Goal: Find specific page/section

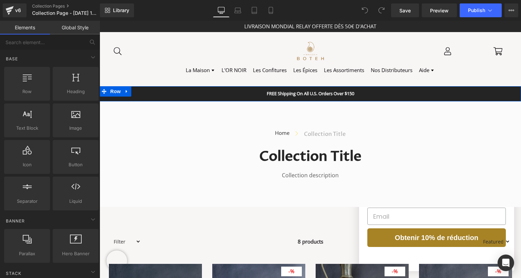
click at [223, 92] on div "FREE Shipping On All U.S. Orders Over $150 Text Block Row" at bounding box center [310, 93] width 421 height 15
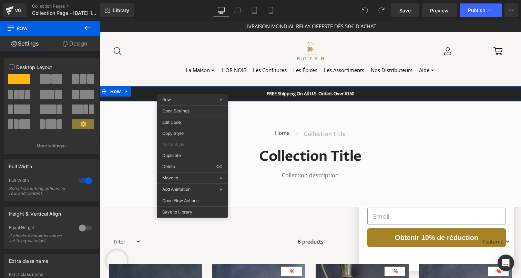
click at [137, 91] on div "FREE Shipping On All U.S. Orders Over $150 Text Block Row" at bounding box center [310, 93] width 421 height 15
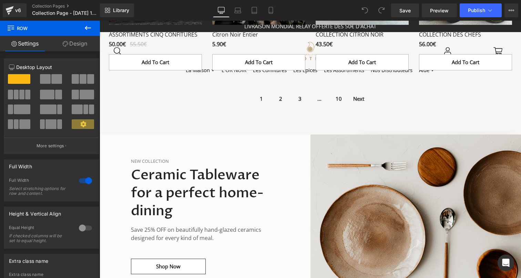
scroll to position [485, 0]
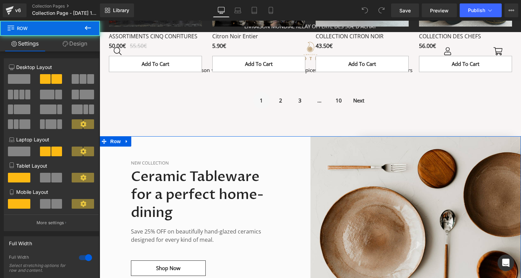
click at [205, 143] on div "New Collection Text Block Ceramic Tableware for a perfect home-dining Heading S…" at bounding box center [205, 217] width 211 height 163
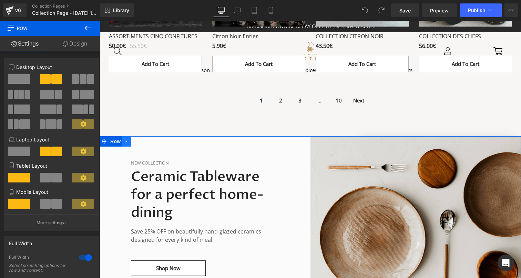
click at [122, 145] on link at bounding box center [126, 141] width 9 height 10
click at [143, 143] on icon at bounding box center [144, 141] width 5 height 5
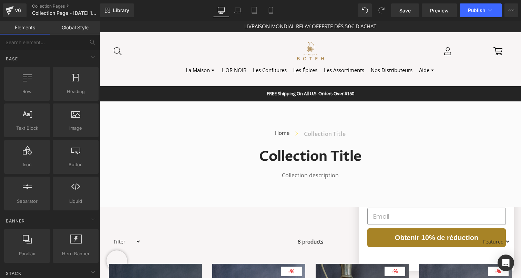
scroll to position [0, 0]
click at [510, 9] on icon at bounding box center [511, 11] width 6 height 6
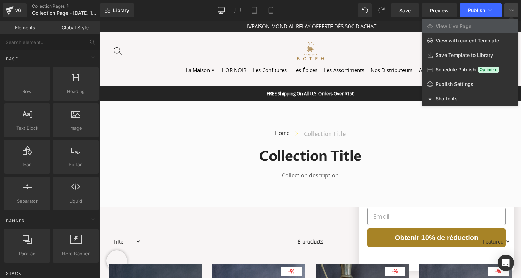
click at [233, 121] on div at bounding box center [310, 149] width 421 height 257
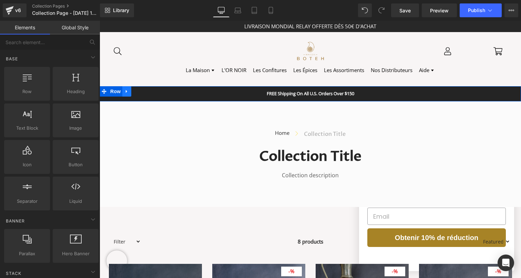
click at [126, 92] on icon at bounding box center [126, 91] width 5 height 5
click at [143, 92] on icon at bounding box center [144, 91] width 5 height 5
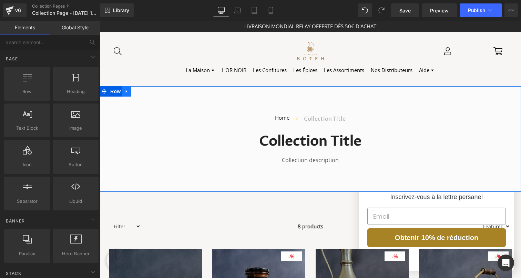
click at [128, 91] on icon at bounding box center [126, 91] width 5 height 5
click at [140, 91] on link at bounding box center [144, 91] width 9 height 10
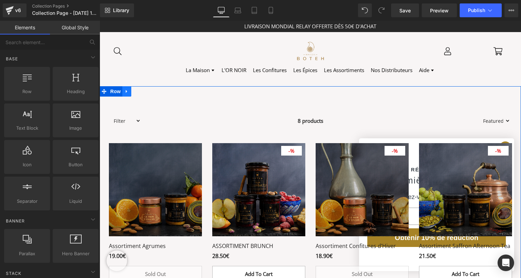
click at [123, 90] on link at bounding box center [126, 91] width 9 height 10
